Goal: Submit feedback/report problem: Submit feedback/report problem

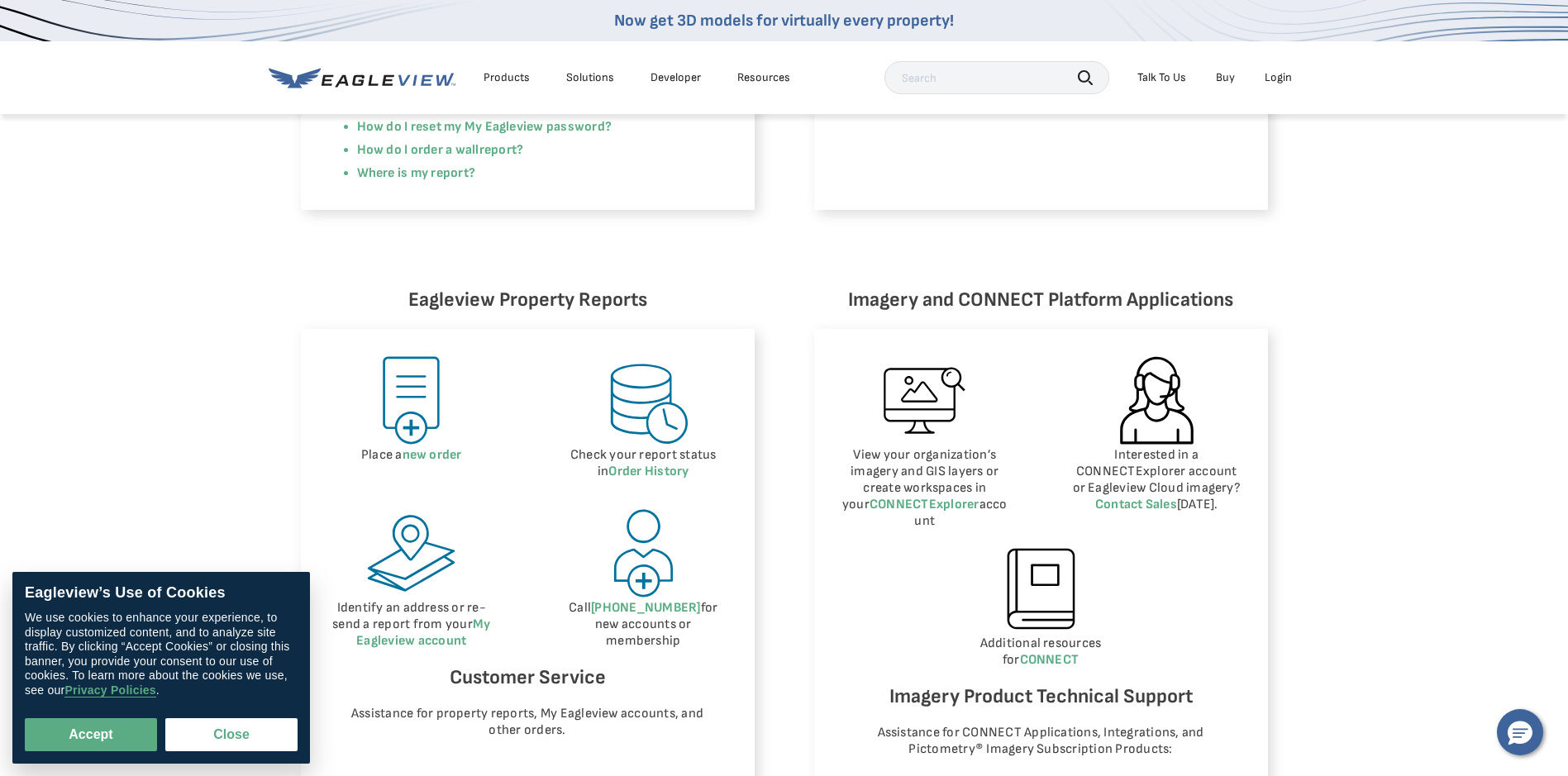
scroll to position [826, 0]
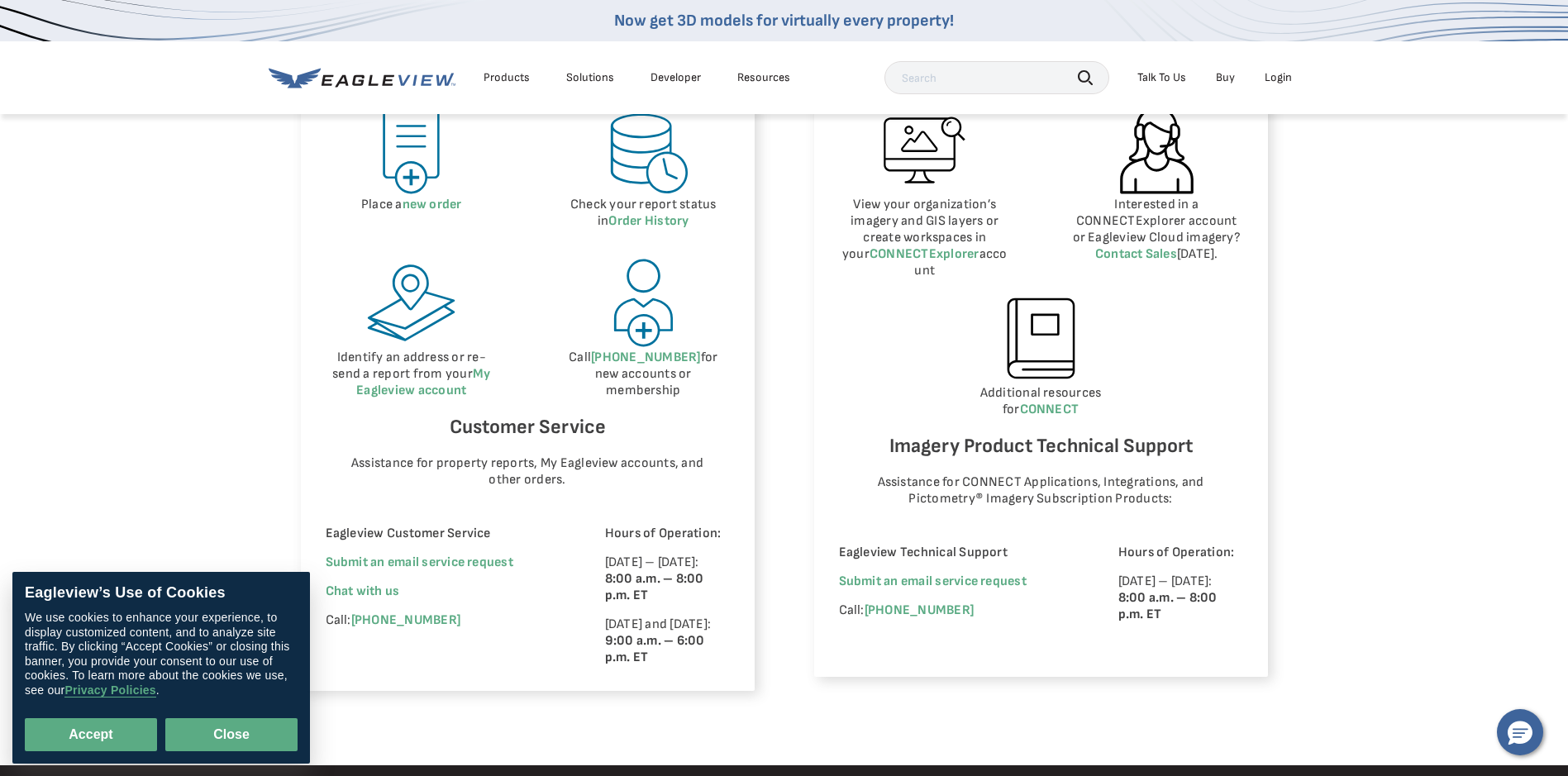
click at [229, 739] on button "Close" at bounding box center [231, 734] width 132 height 33
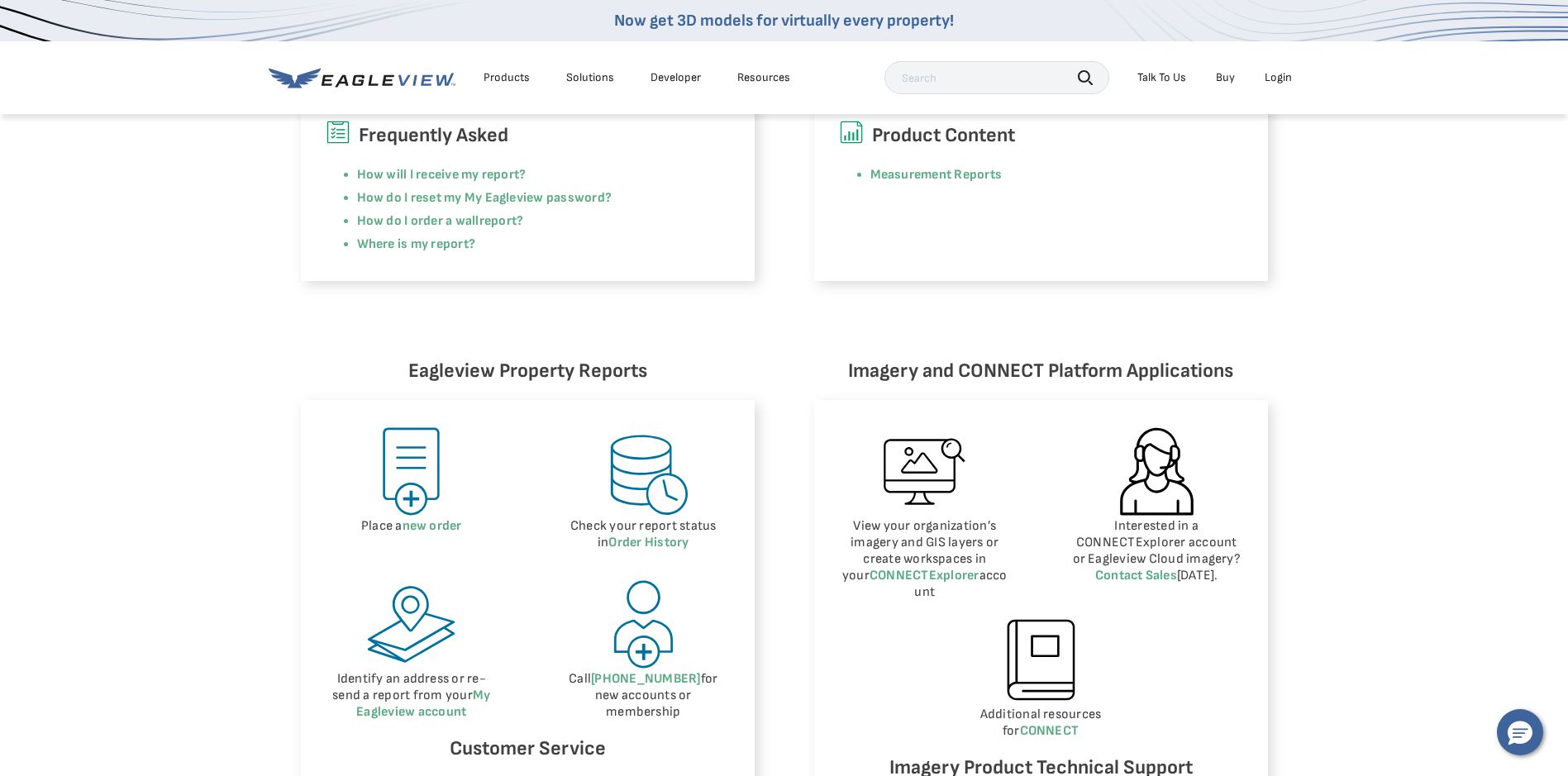
scroll to position [496, 0]
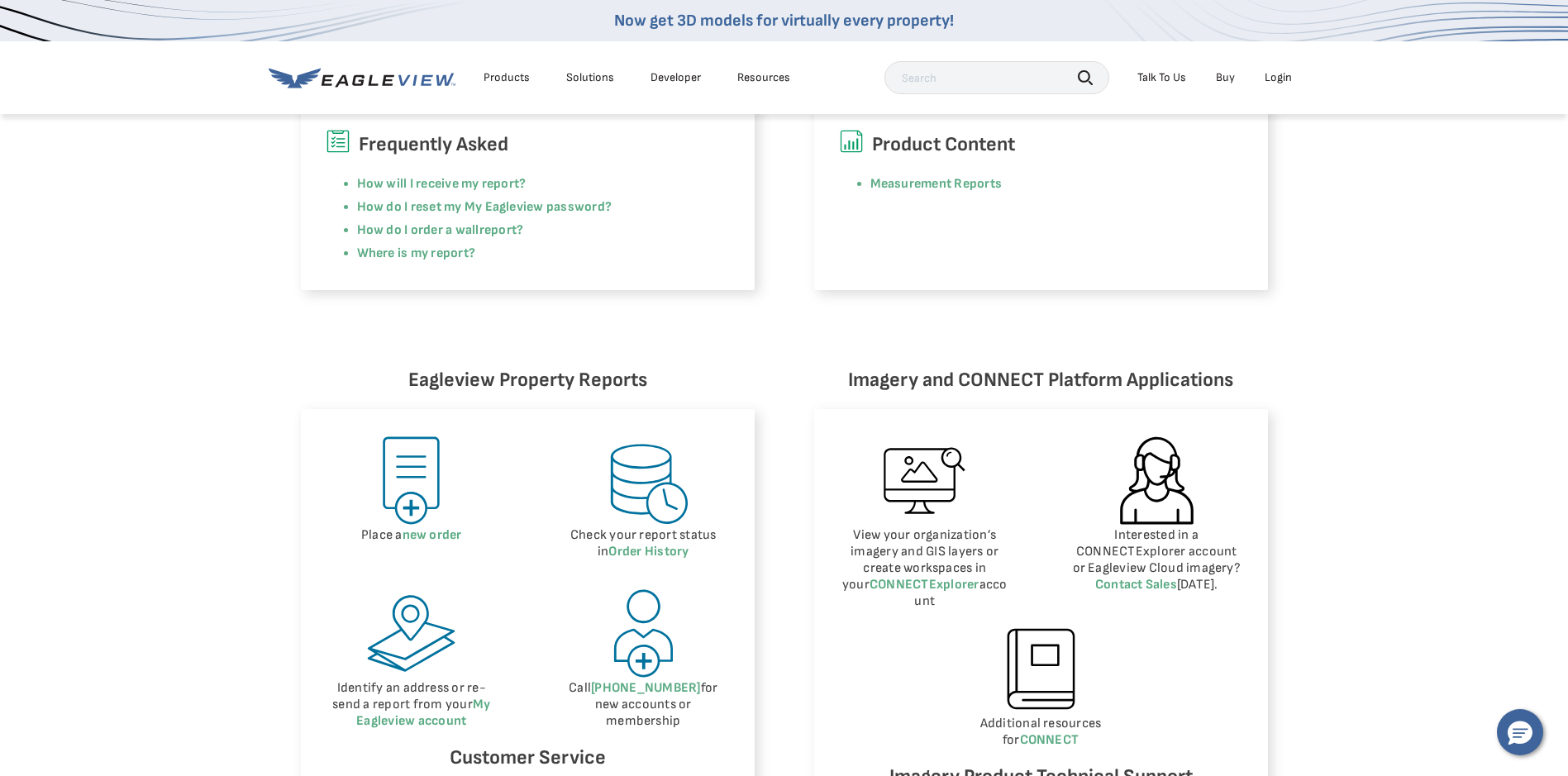
drag, startPoint x: 1173, startPoint y: 84, endPoint x: 1161, endPoint y: 74, distance: 15.6
click at [1169, 81] on div "Talk To Us" at bounding box center [1162, 78] width 49 height 15
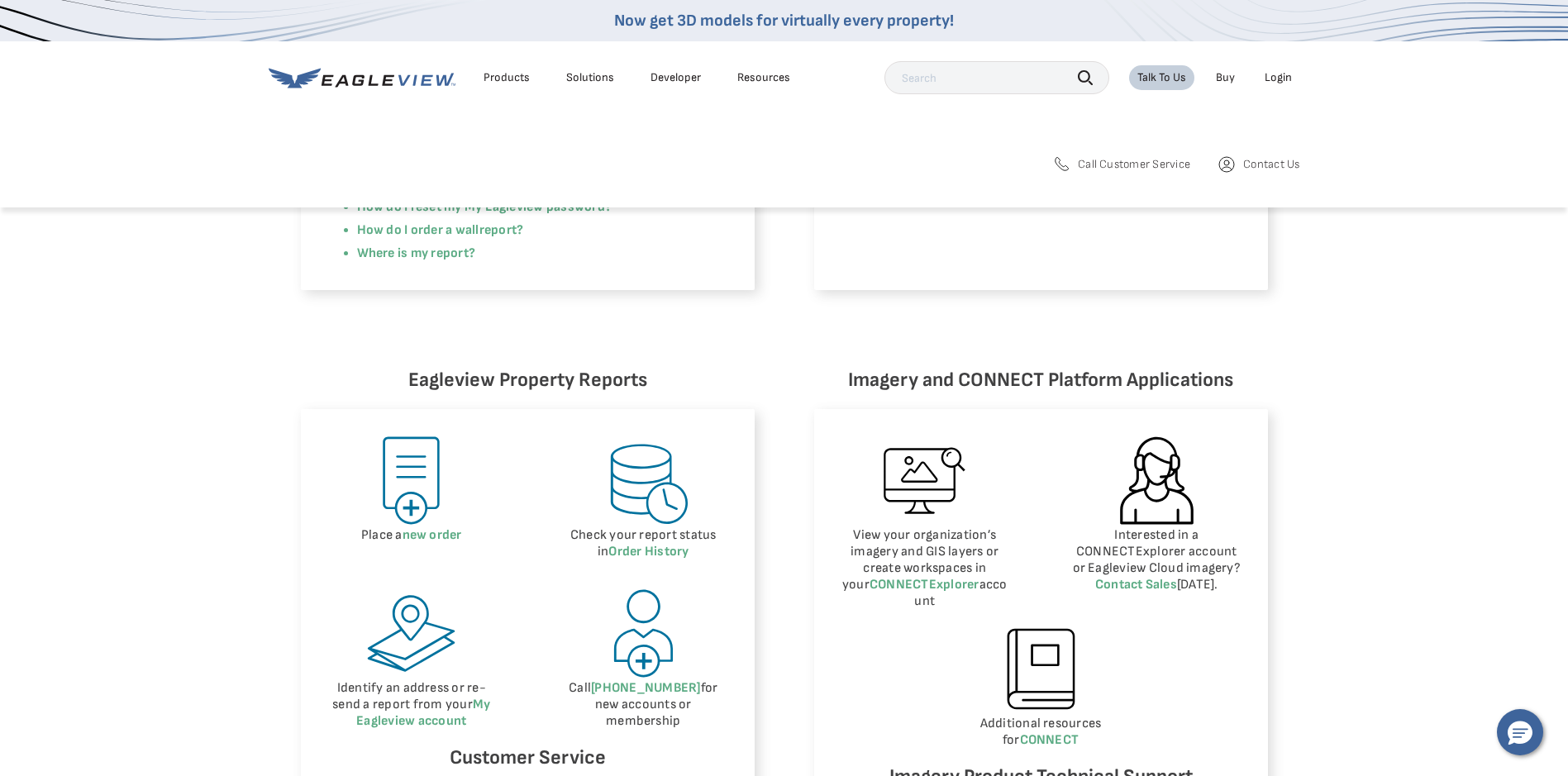
click at [1240, 172] on link "Contact Us" at bounding box center [1258, 164] width 83 height 20
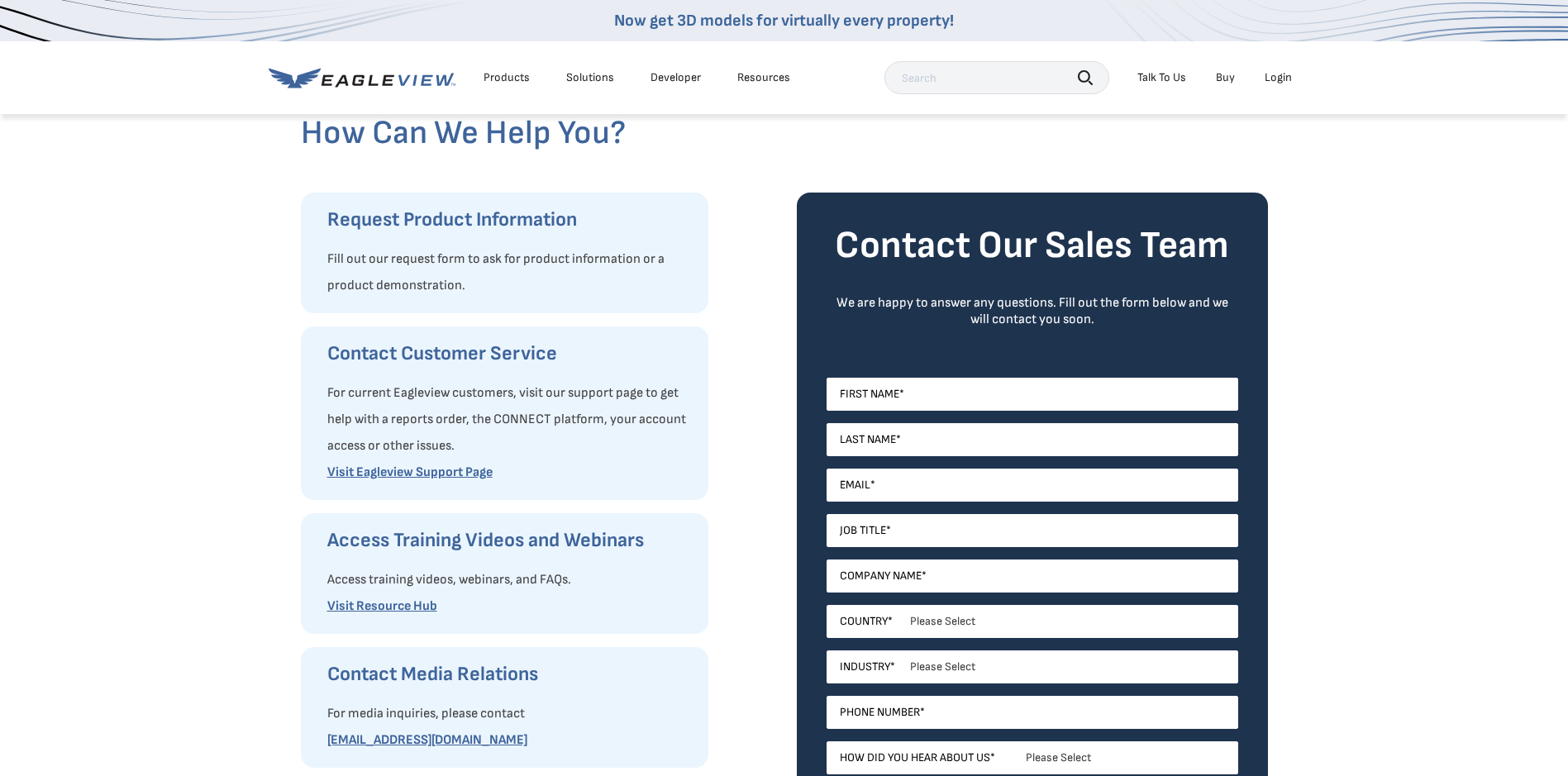
scroll to position [165, 0]
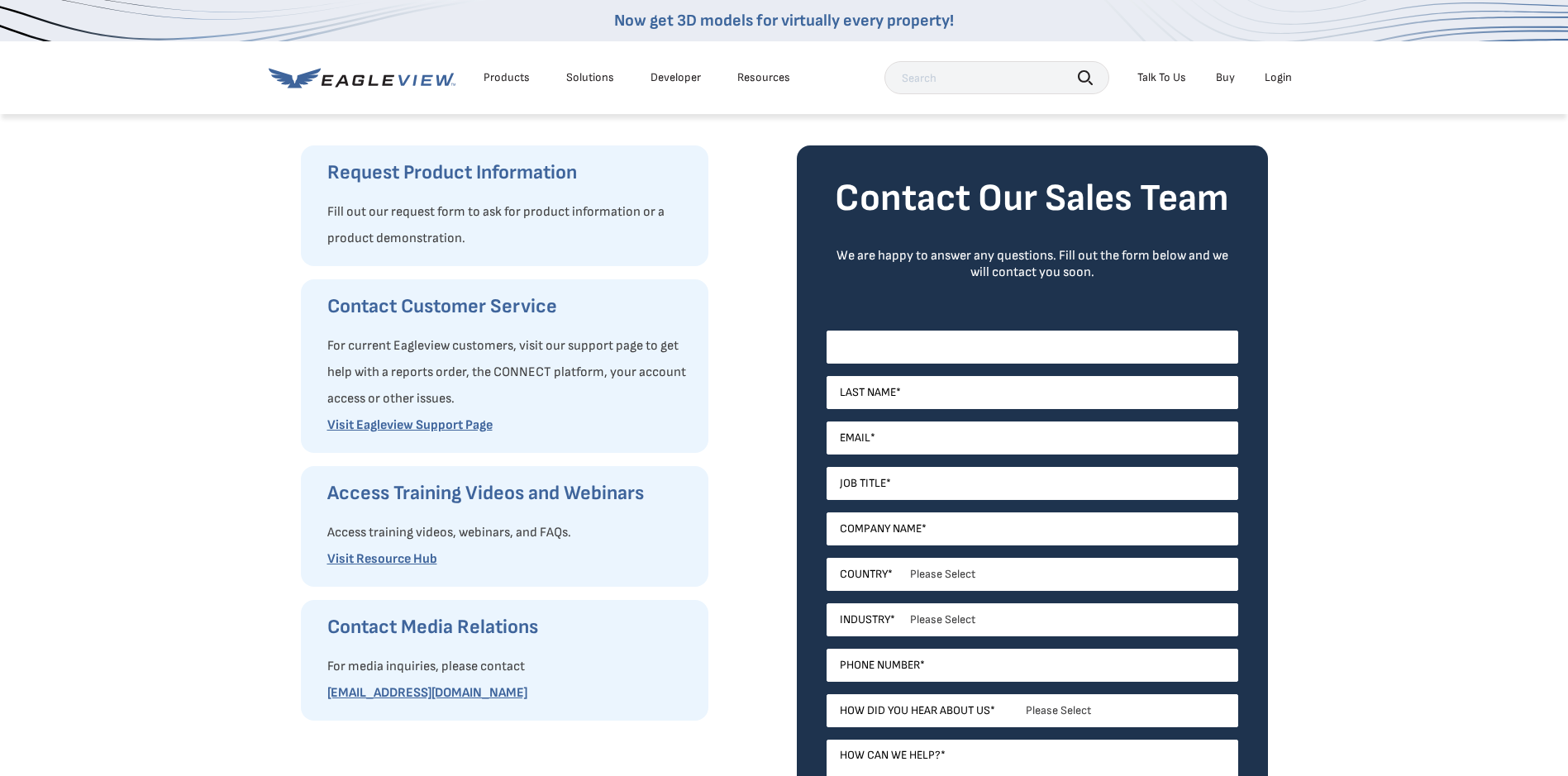
click at [911, 360] on input "First Name *" at bounding box center [1032, 346] width 412 height 33
type input "Audi"
type input "Stedman"
type input "audi@heirloomcustomhomes.com"
select select "[GEOGRAPHIC_DATA]"
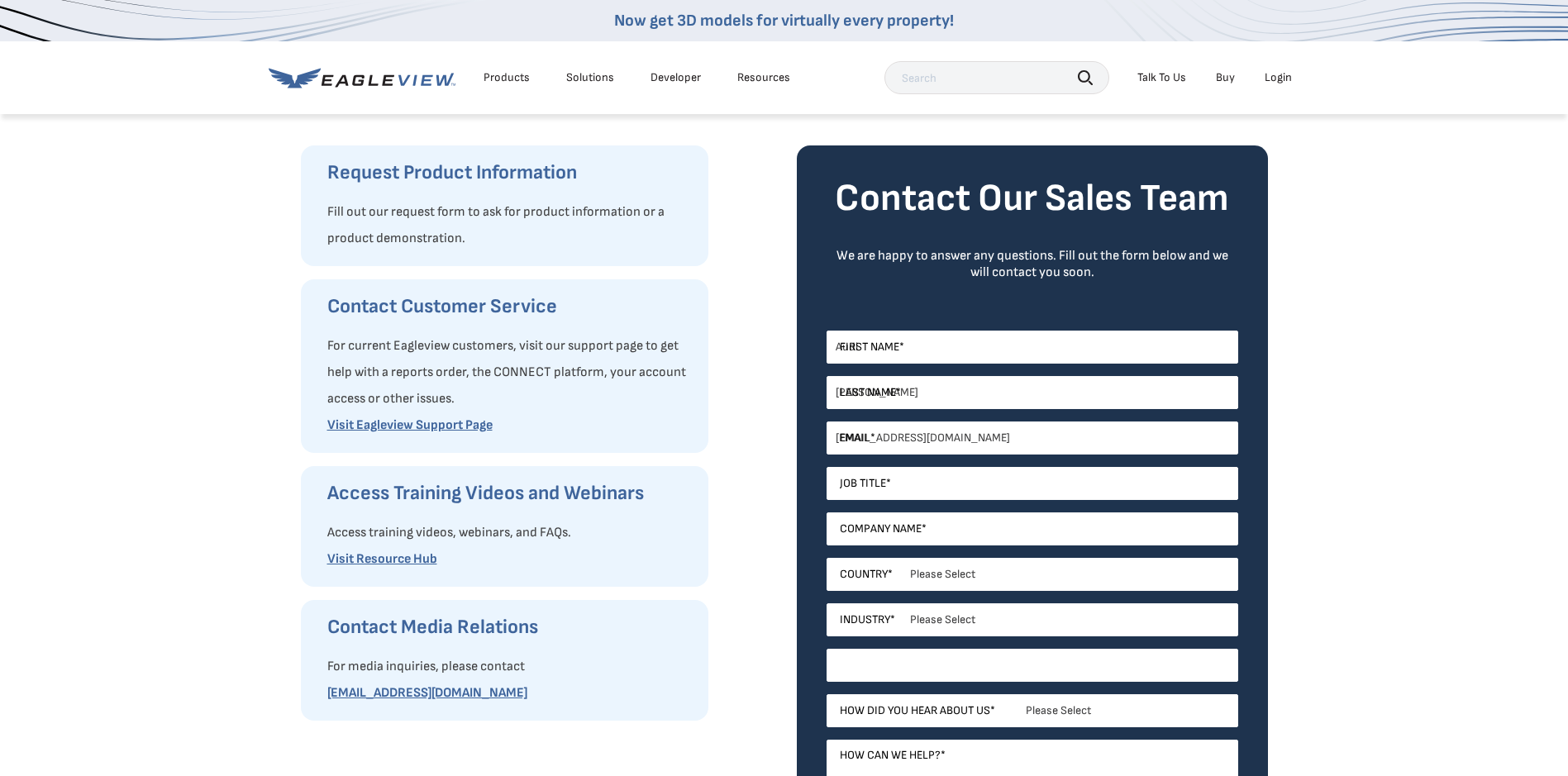
type input "17155790565"
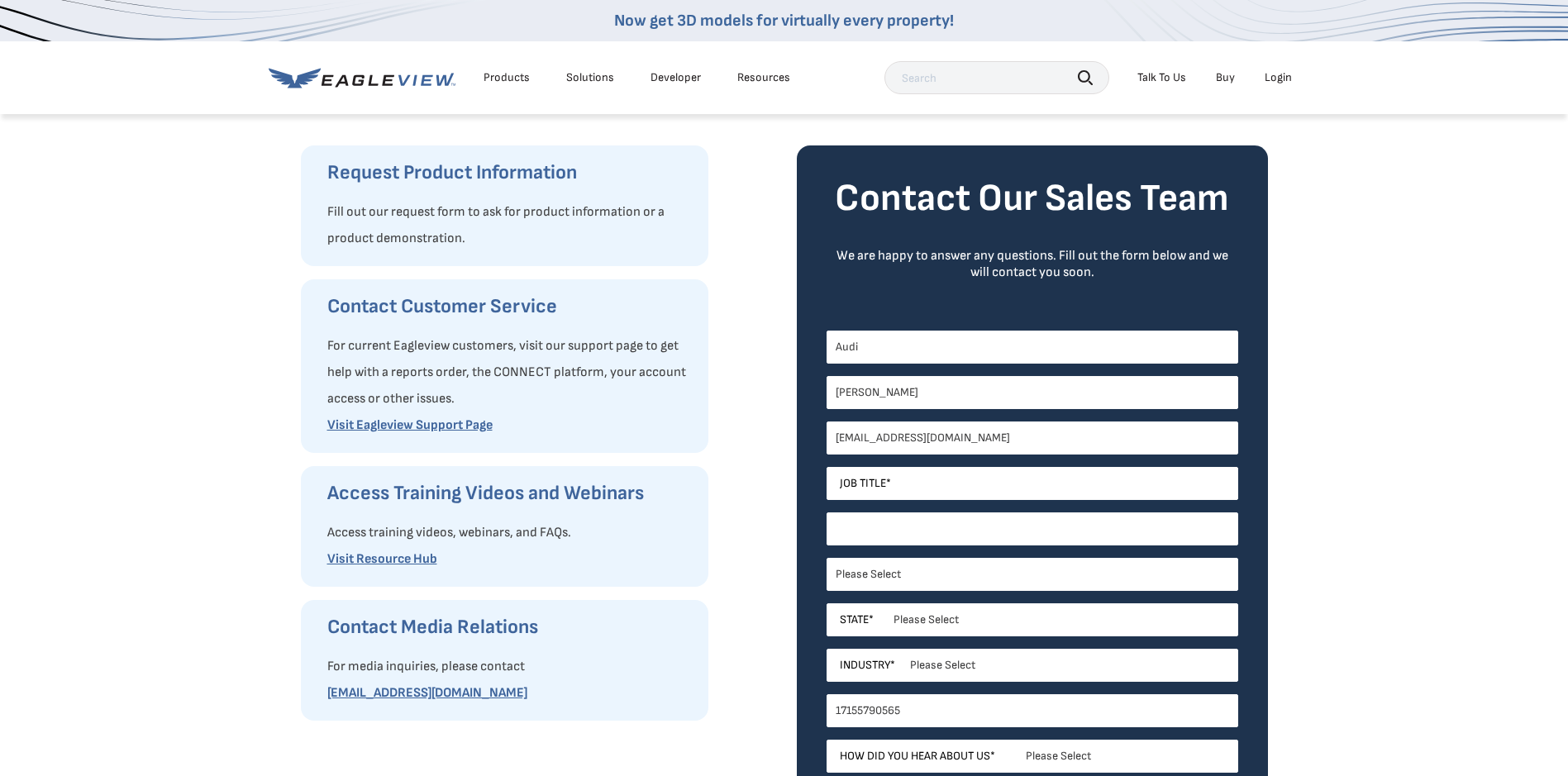
click at [911, 529] on input "Company Name *" at bounding box center [1032, 529] width 412 height 33
type input "heirloom builders"
click at [894, 476] on input "Job Title *" at bounding box center [1032, 483] width 412 height 33
type input "Owner"
select select "Wisconsin"
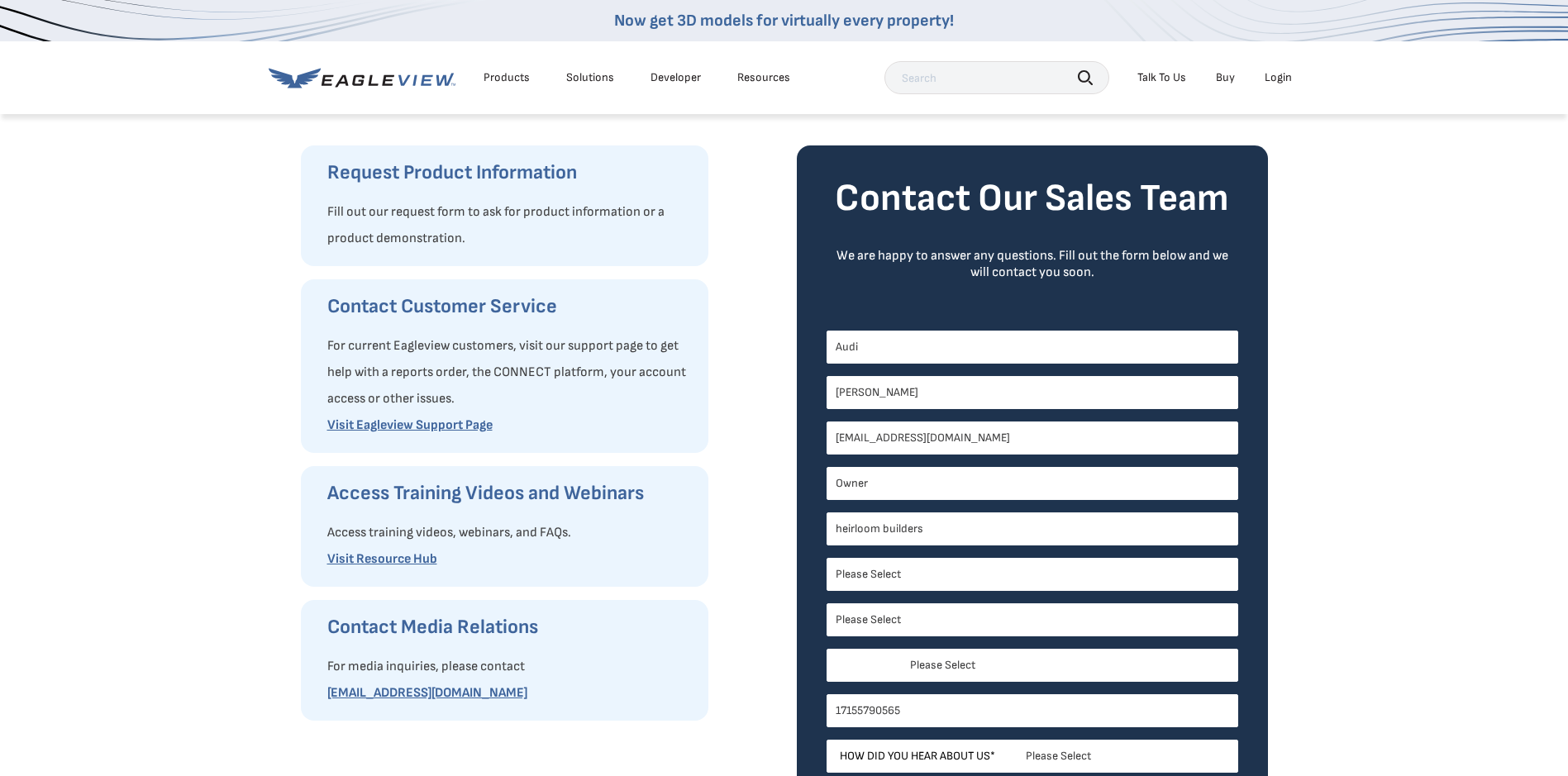
select select "Construction"
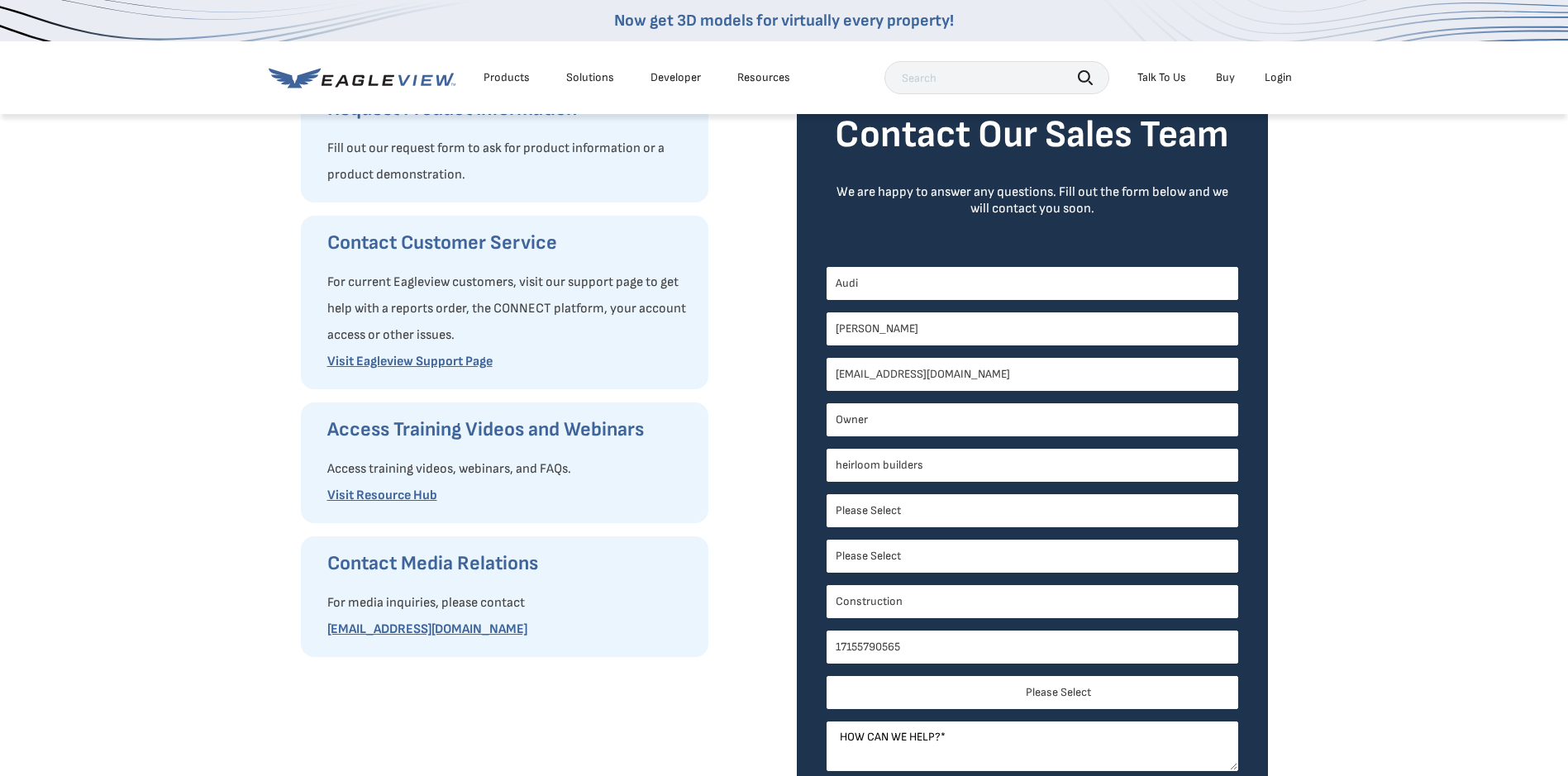
scroll to position [505, 0]
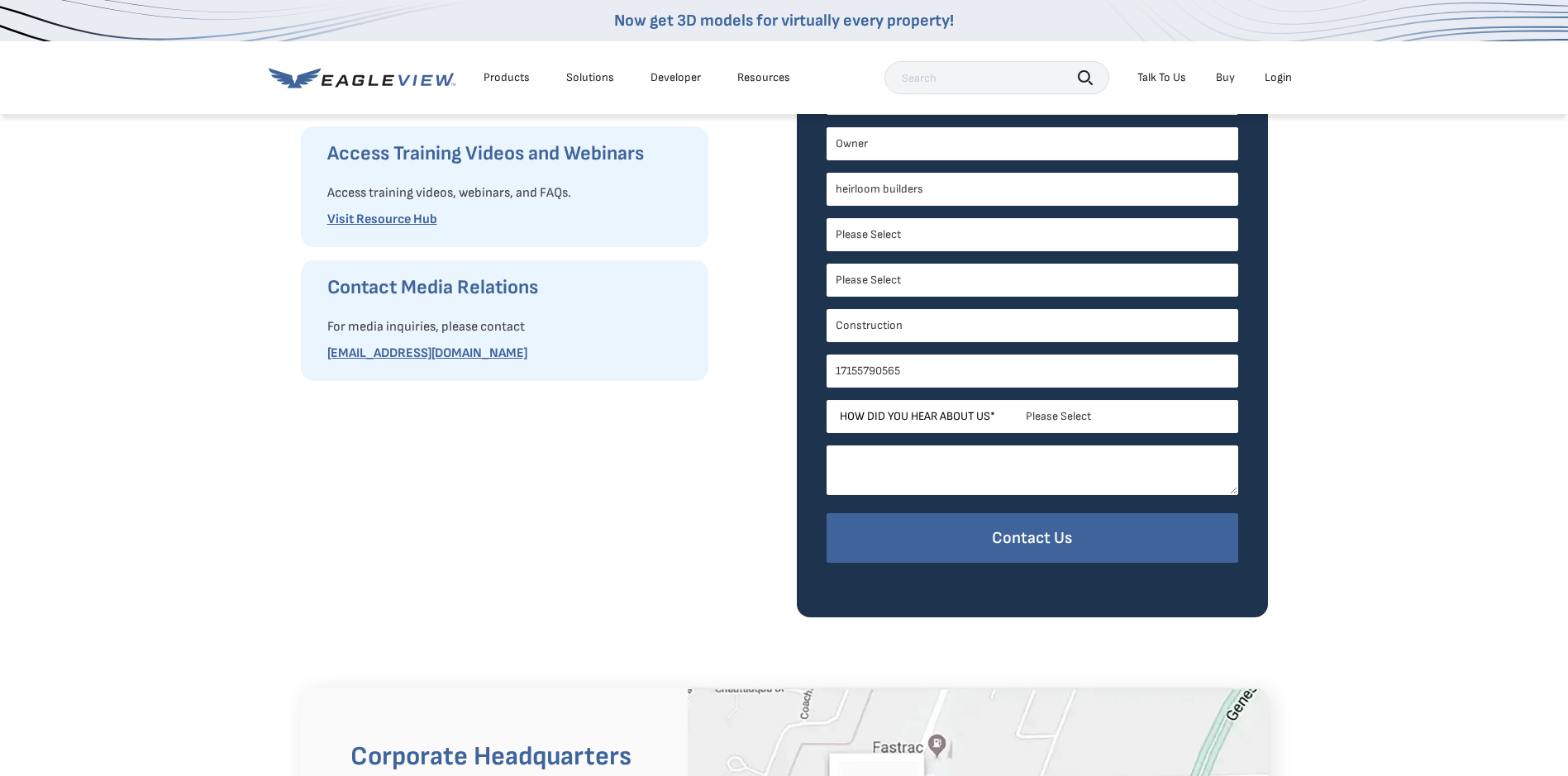
click at [1005, 463] on textarea "How can we help? *" at bounding box center [1032, 470] width 412 height 50
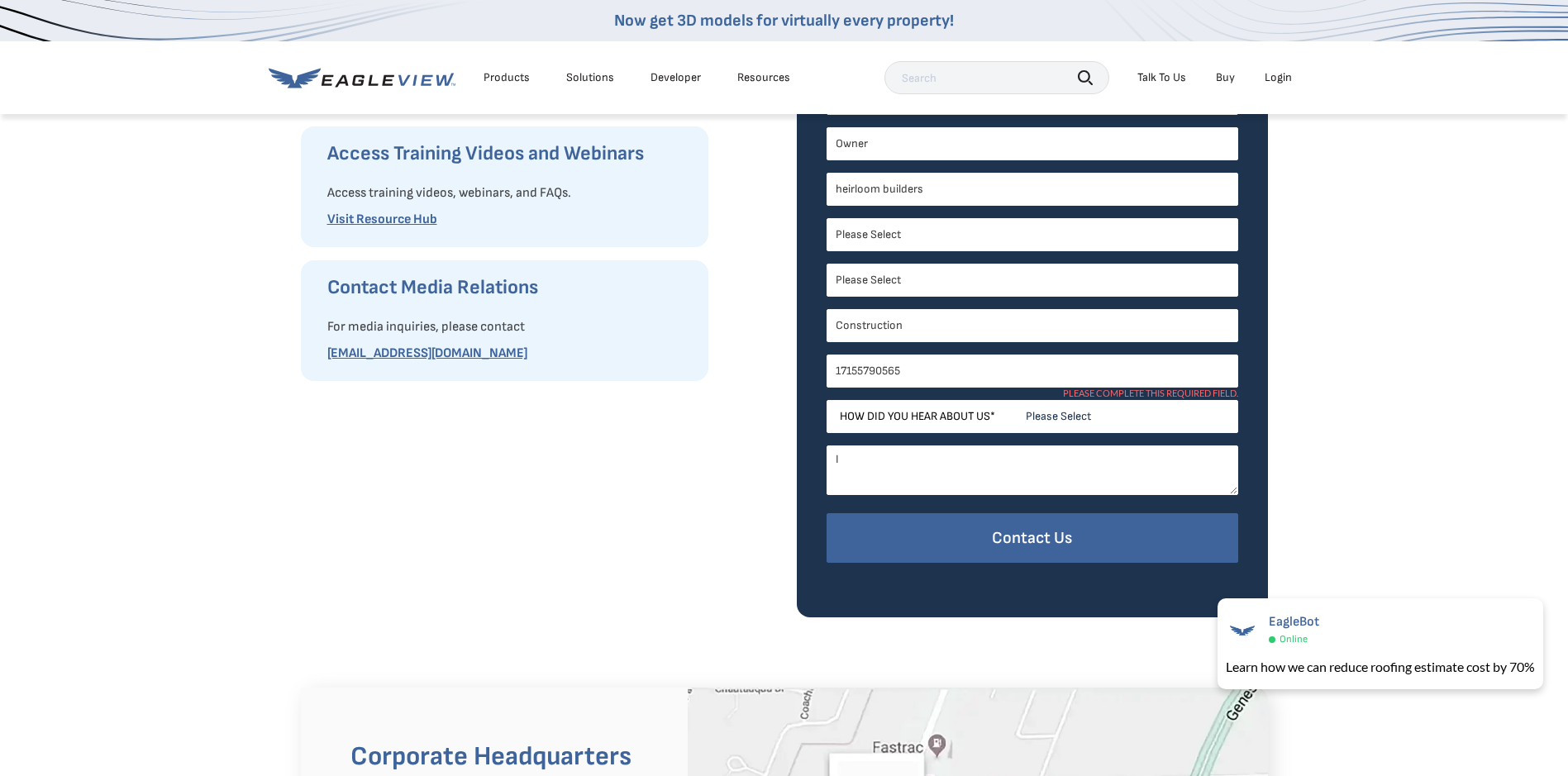
type textarea "I"
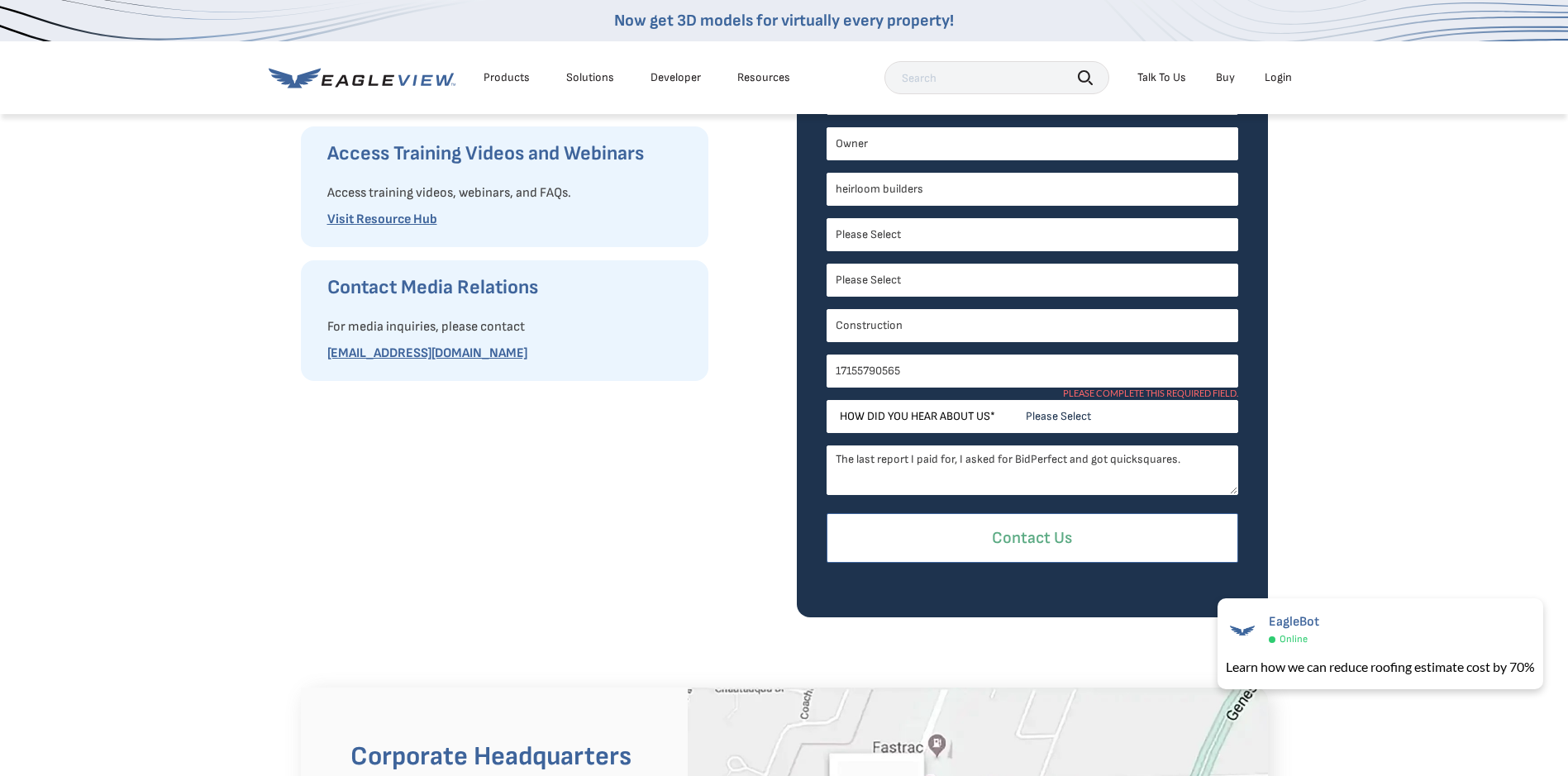
type textarea "The last report I paid for, I asked for BidPerfect and got quicksquares."
click at [1059, 543] on input "Contact Us" at bounding box center [1032, 538] width 412 height 50
click at [1044, 525] on input "Contact Us" at bounding box center [1032, 538] width 412 height 50
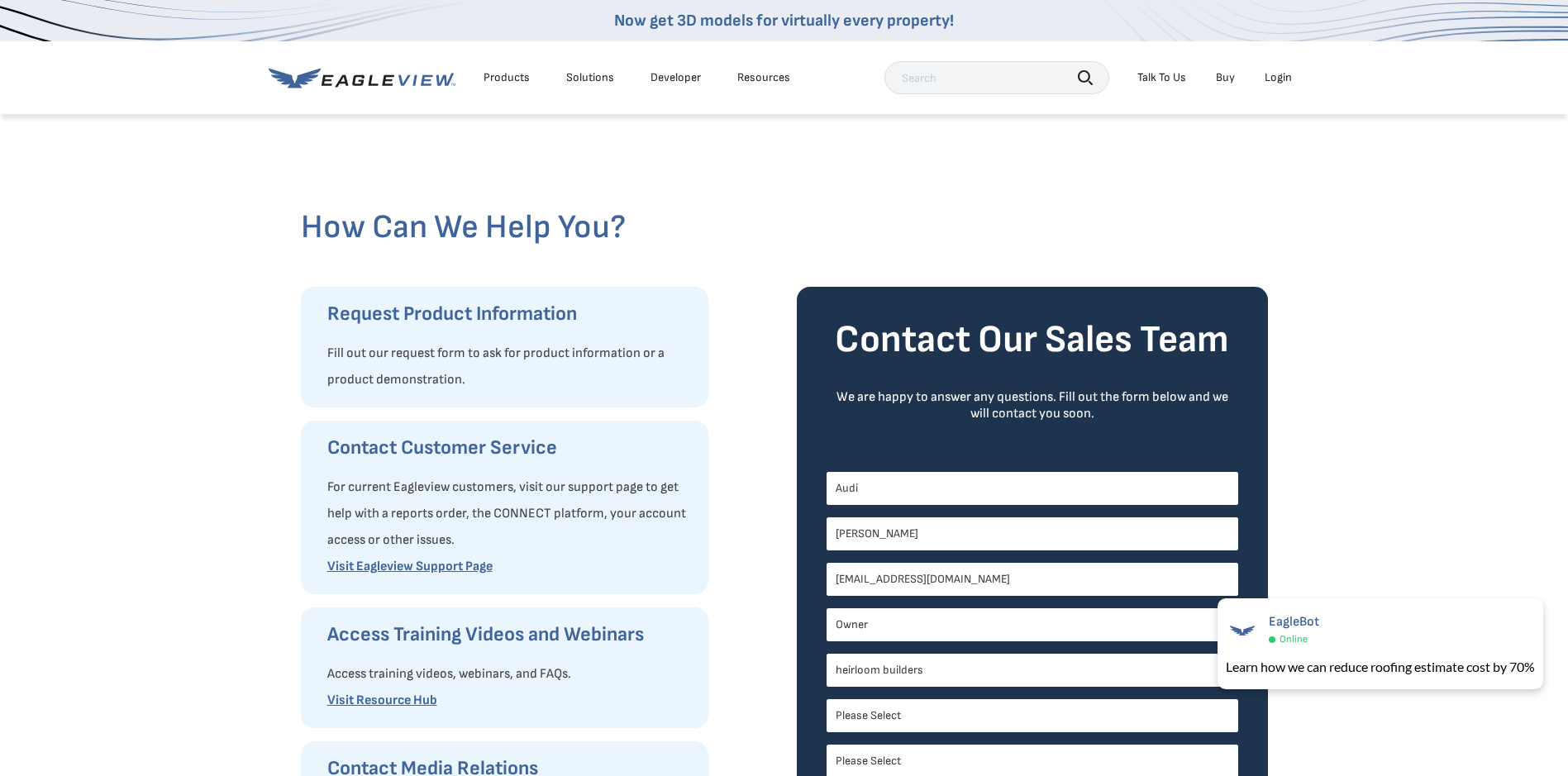
scroll to position [0, 0]
